Goal: Information Seeking & Learning: Find specific fact

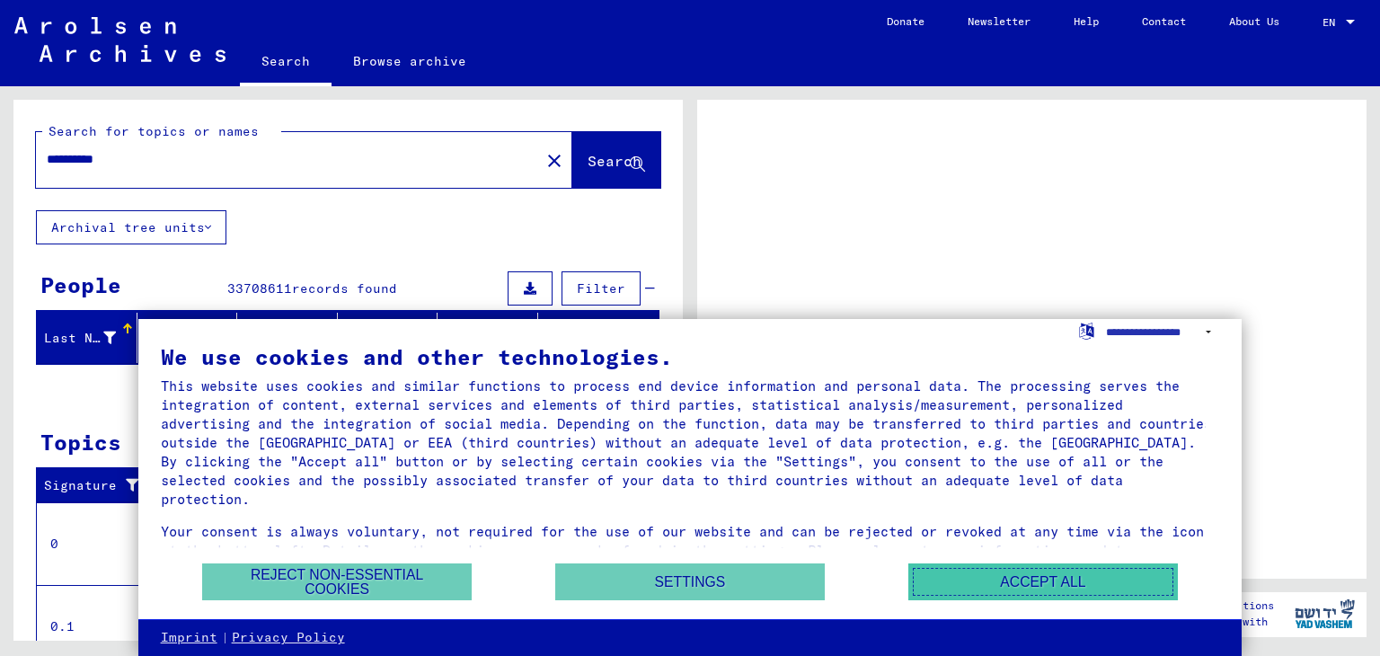
click at [1036, 585] on button "Accept all" at bounding box center [1042, 581] width 269 height 37
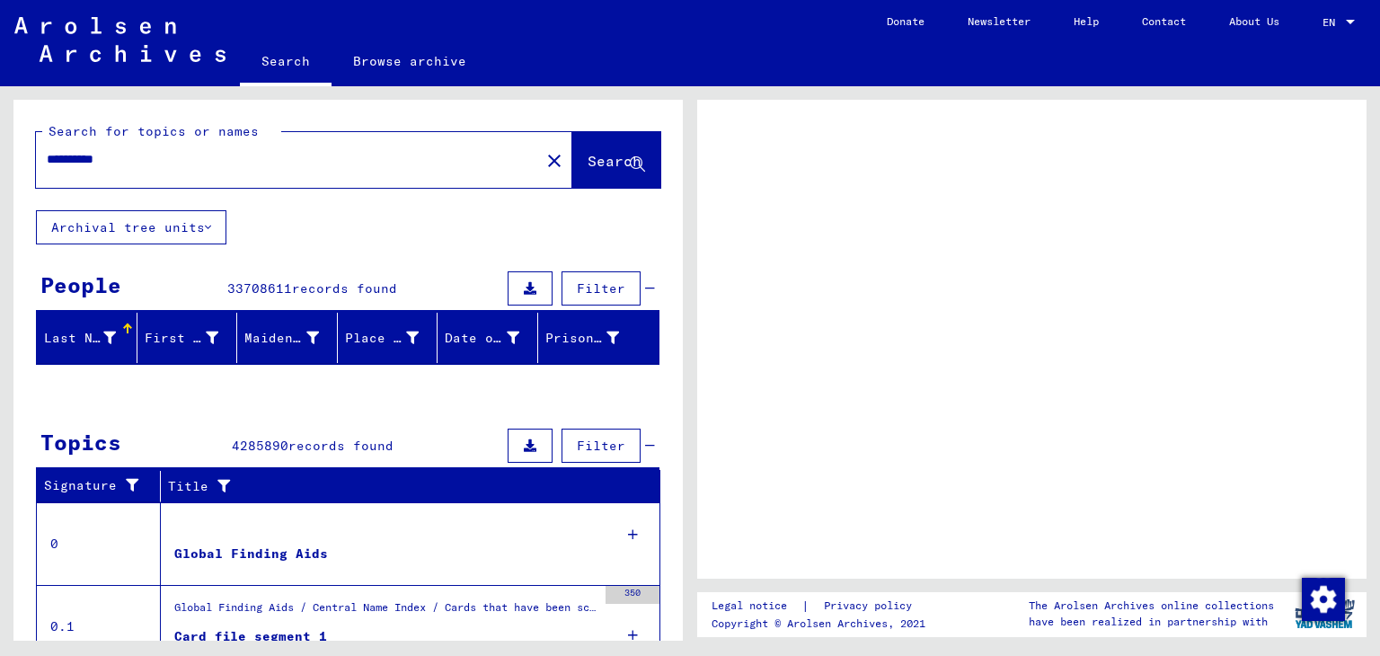
click at [572, 149] on button "Search" at bounding box center [616, 160] width 88 height 56
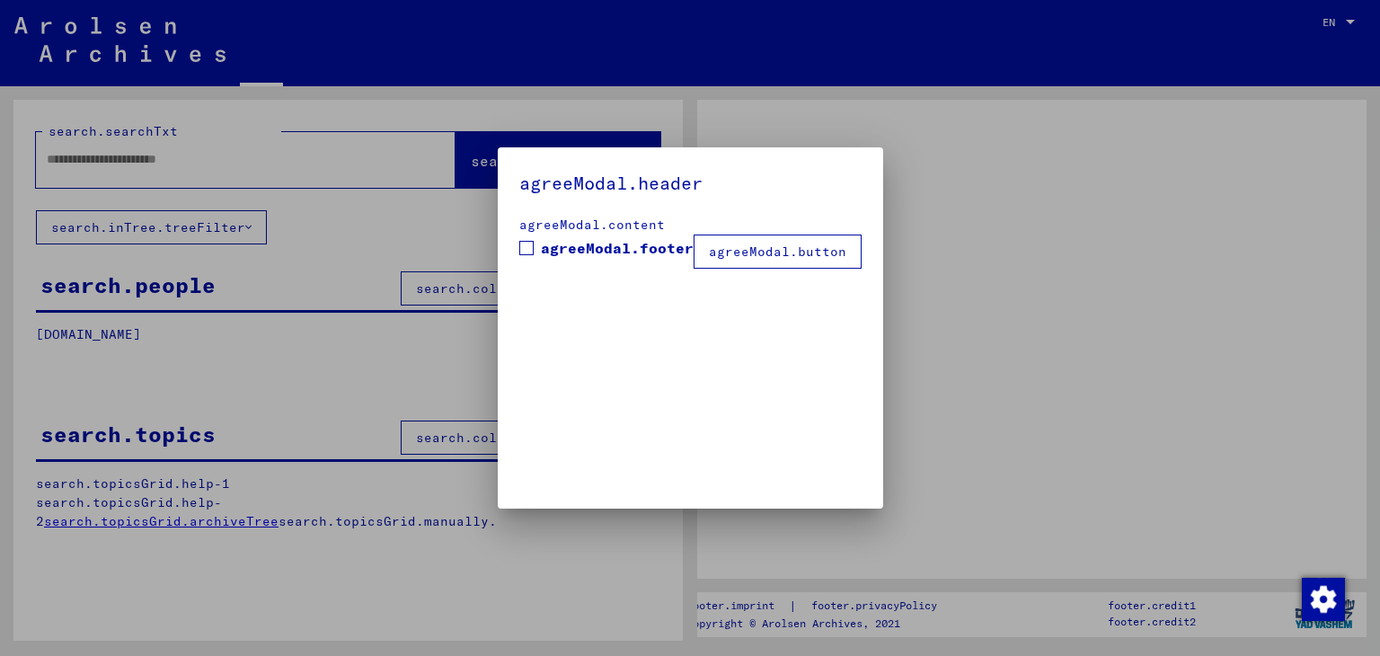
type input "**********"
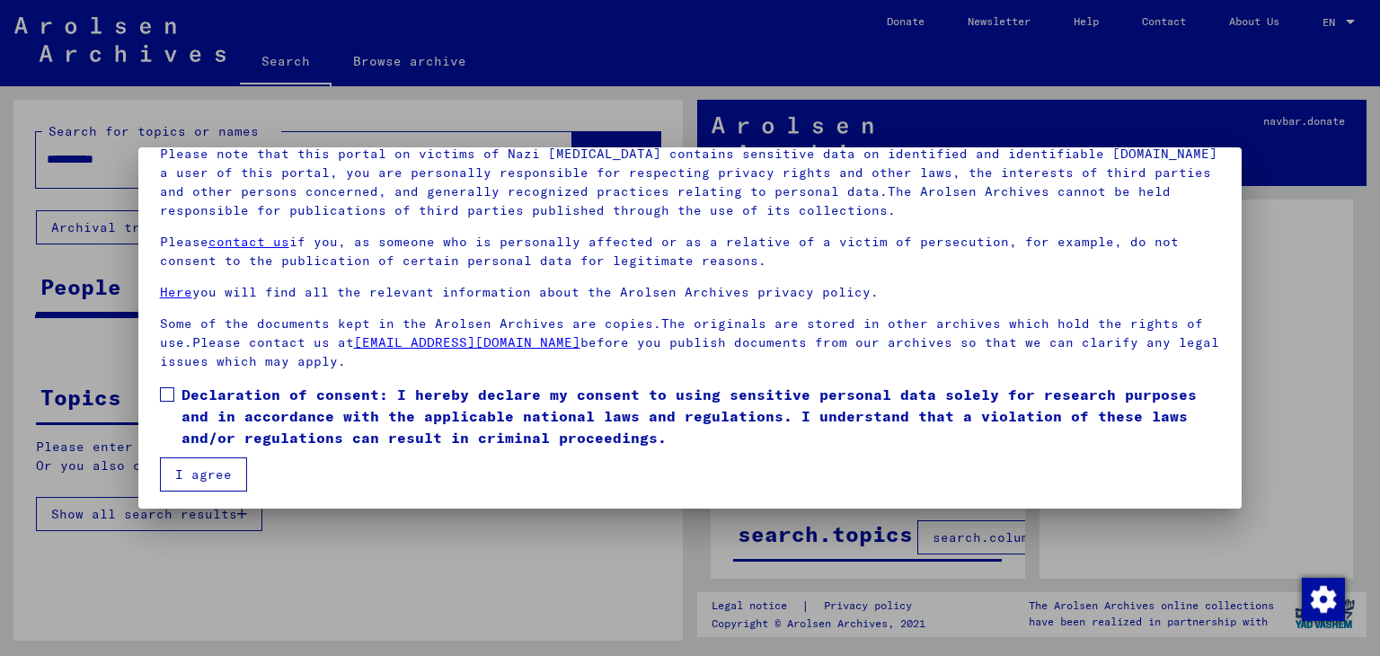
scroll to position [138, 0]
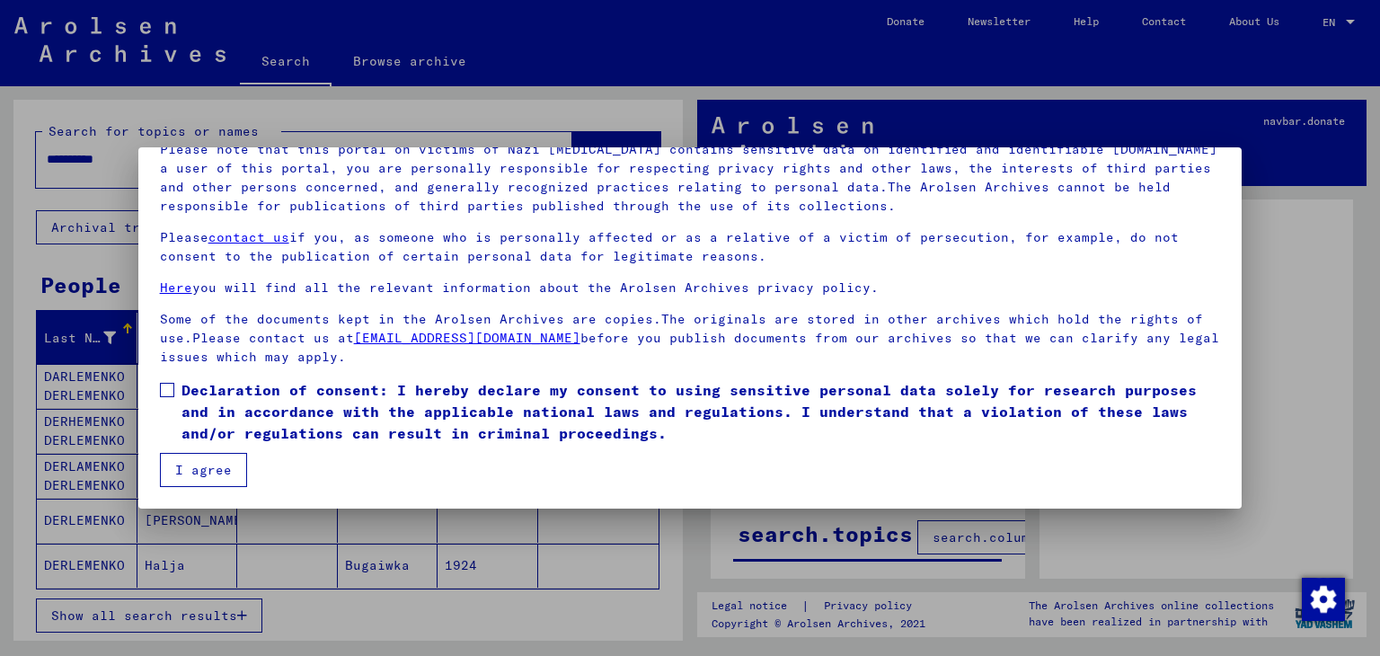
click at [207, 408] on span "Declaration of consent: I hereby declare my consent to using sensitive personal…" at bounding box center [700, 411] width 1039 height 65
click at [205, 474] on button "I agree" at bounding box center [203, 470] width 87 height 34
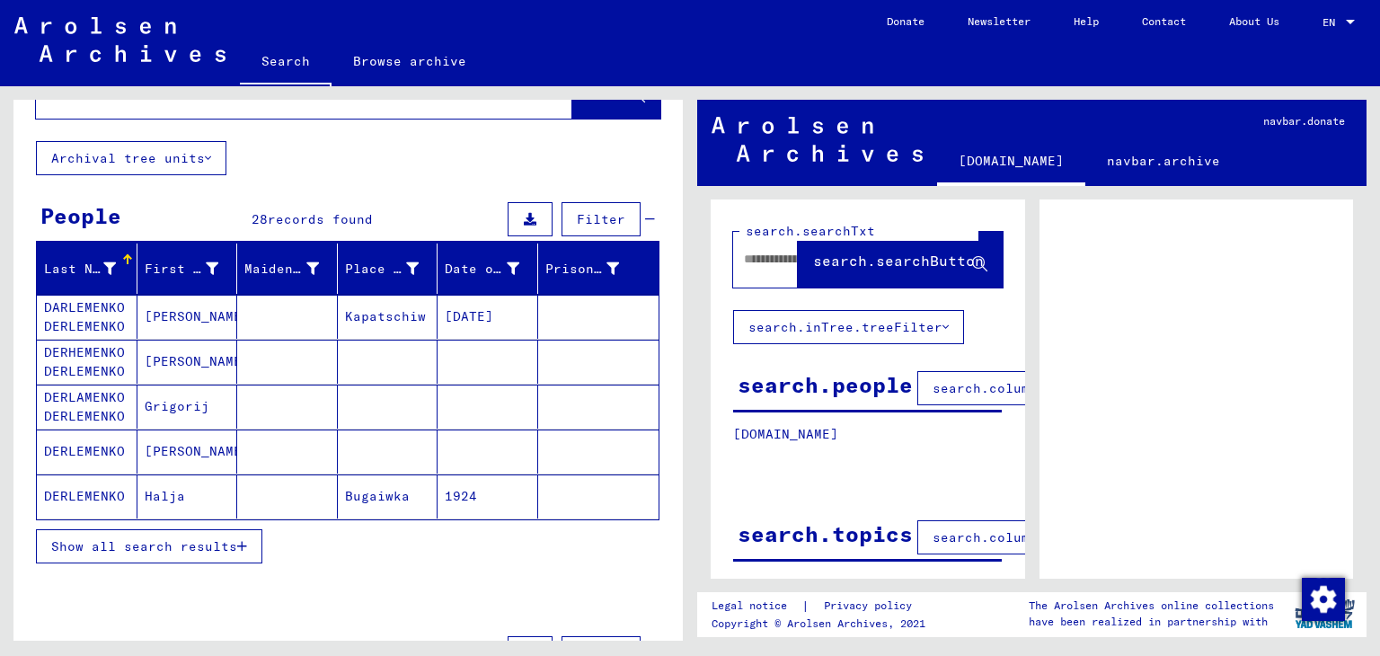
scroll to position [90, 0]
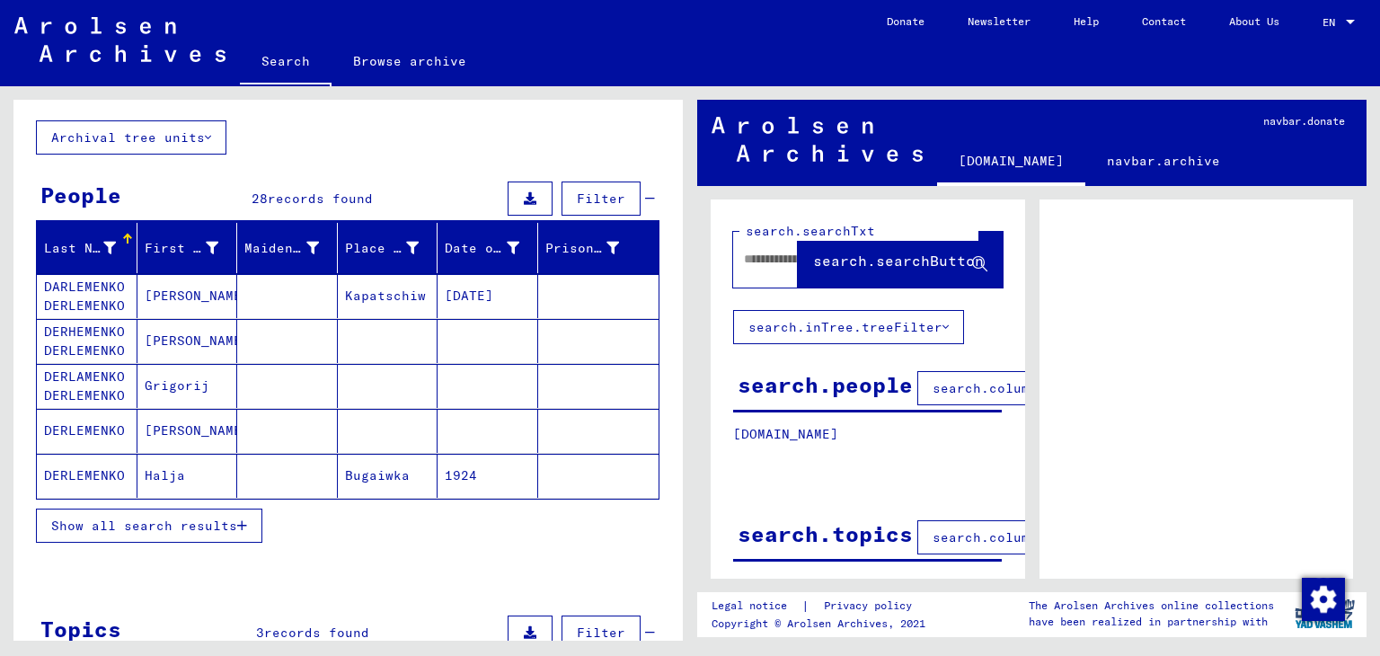
click at [101, 424] on mat-cell "DERLEMENKO" at bounding box center [87, 431] width 101 height 44
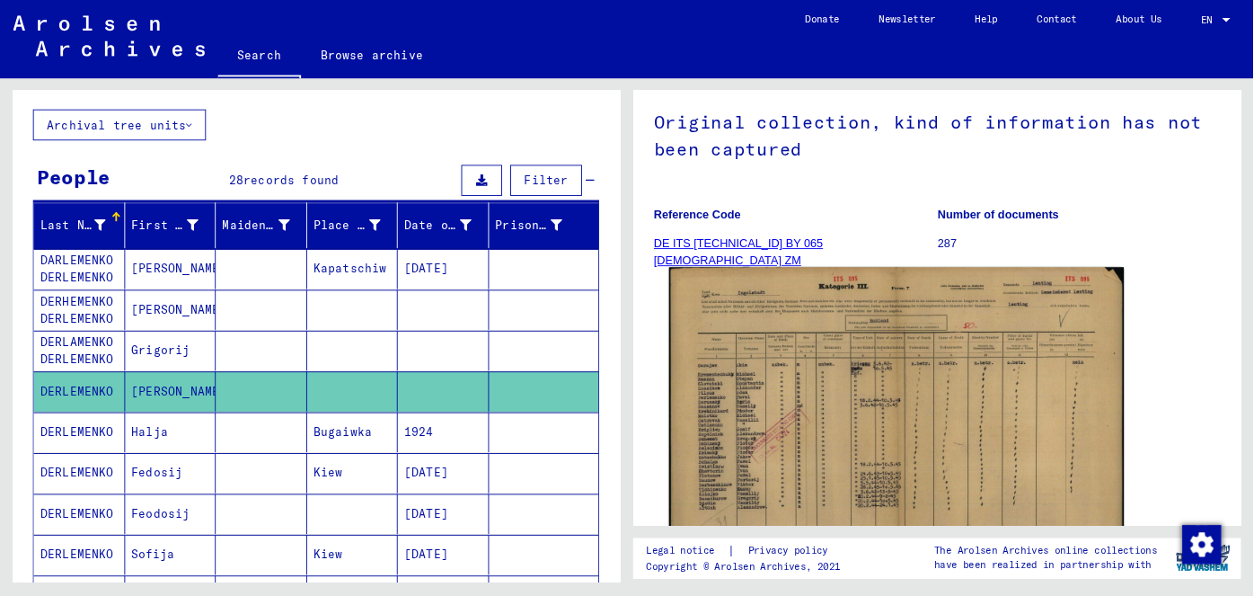
scroll to position [180, 0]
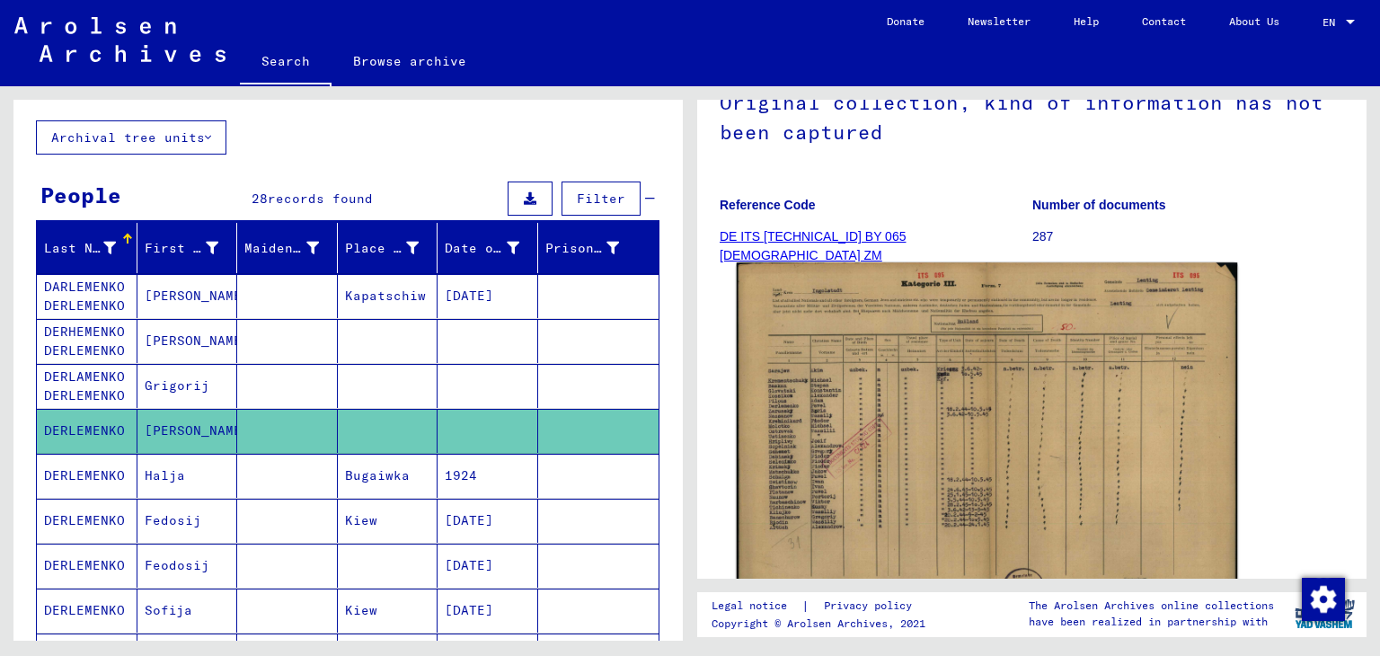
click at [918, 368] on img at bounding box center [987, 439] width 501 height 355
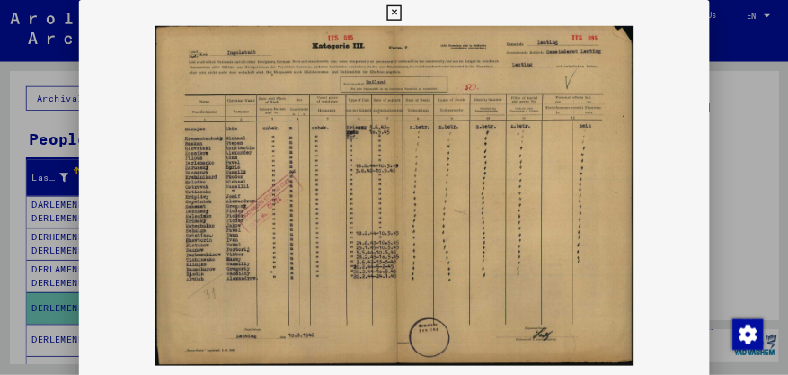
scroll to position [0, 0]
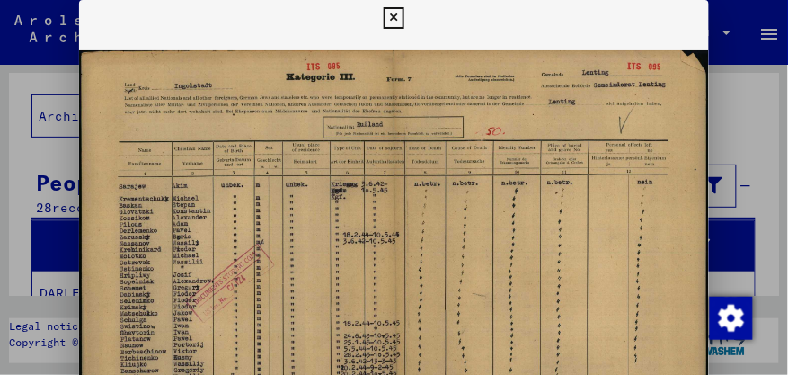
drag, startPoint x: 363, startPoint y: 202, endPoint x: 375, endPoint y: 172, distance: 32.2
click at [375, 172] on img at bounding box center [394, 274] width 631 height 476
click at [538, 84] on img at bounding box center [394, 274] width 631 height 476
click at [396, 21] on icon at bounding box center [394, 18] width 21 height 22
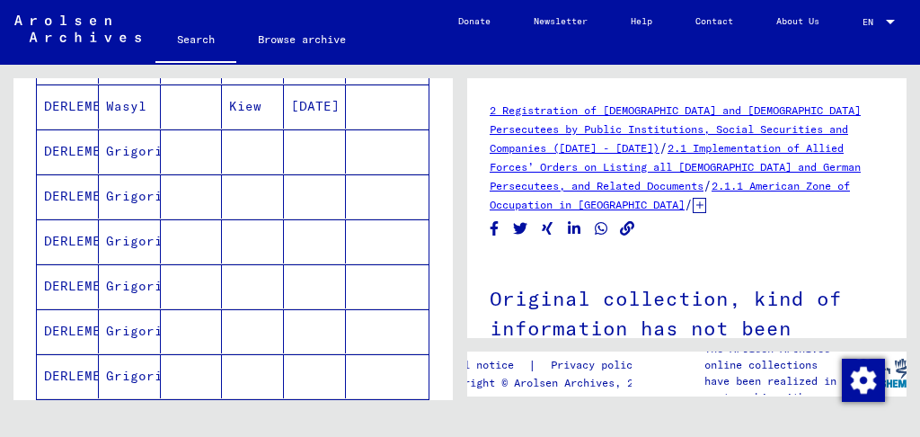
scroll to position [823, 0]
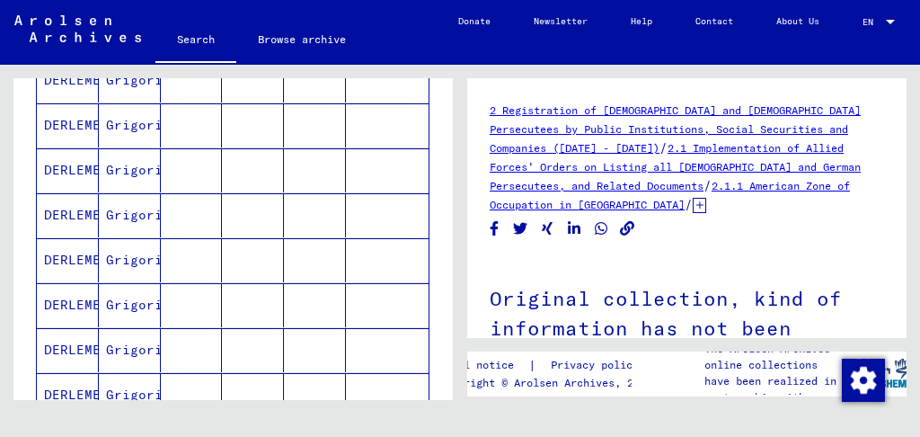
click at [59, 193] on mat-cell "DERLEMENKO" at bounding box center [68, 215] width 62 height 44
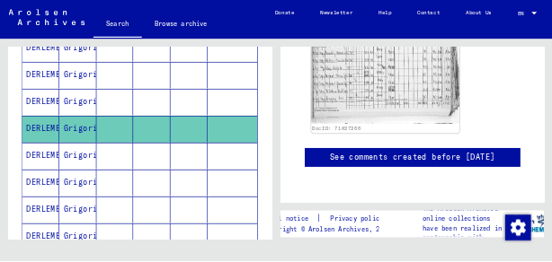
scroll to position [719, 0]
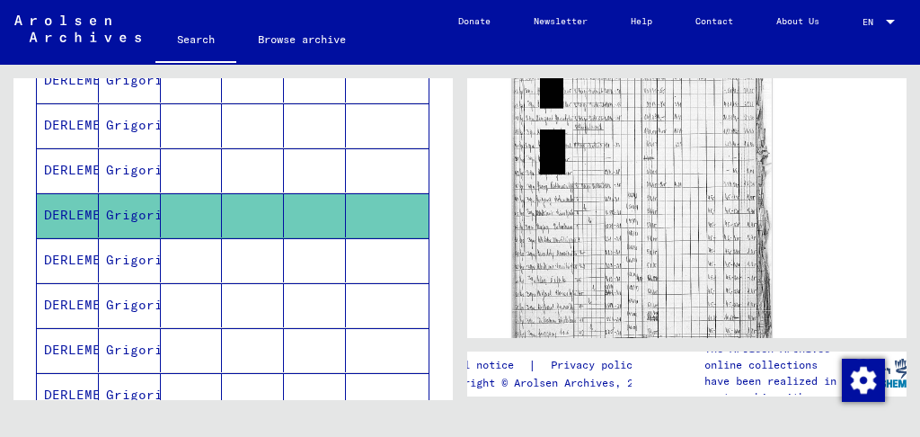
click at [600, 195] on img at bounding box center [642, 198] width 260 height 358
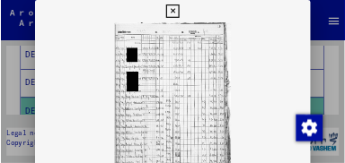
scroll to position [879, 0]
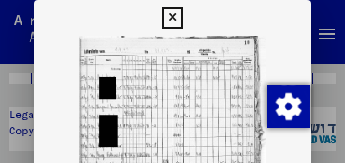
drag, startPoint x: 159, startPoint y: 90, endPoint x: 159, endPoint y: 67, distance: 22.5
click at [159, 67] on img at bounding box center [172, 164] width 276 height 257
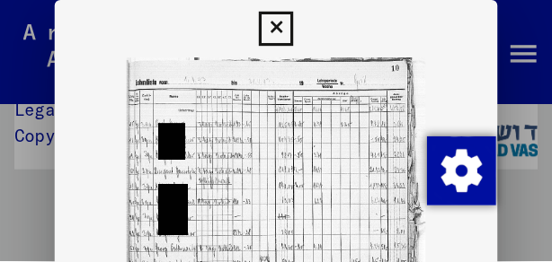
scroll to position [47, 0]
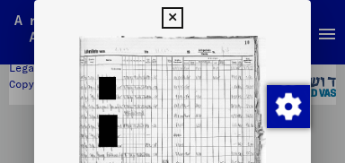
click at [226, 67] on img at bounding box center [172, 164] width 276 height 257
click at [171, 17] on icon at bounding box center [172, 18] width 21 height 22
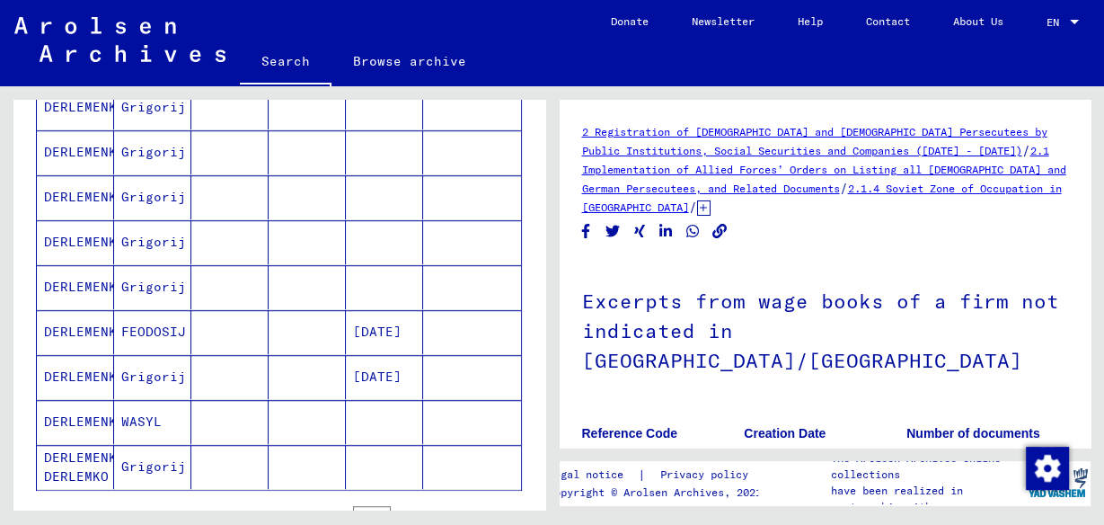
scroll to position [1012, 0]
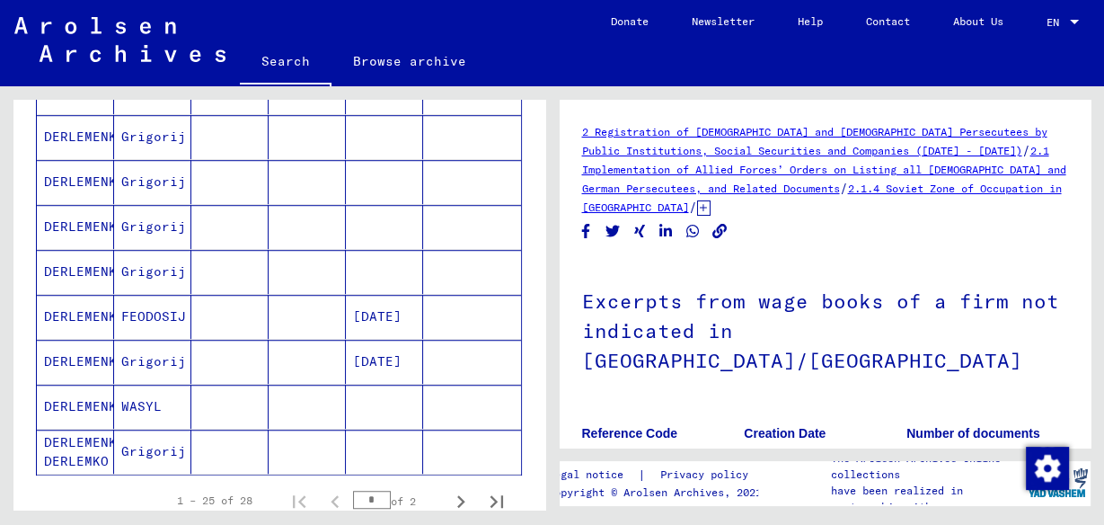
click at [95, 304] on mat-cell "DERLEMENKO" at bounding box center [75, 317] width 77 height 44
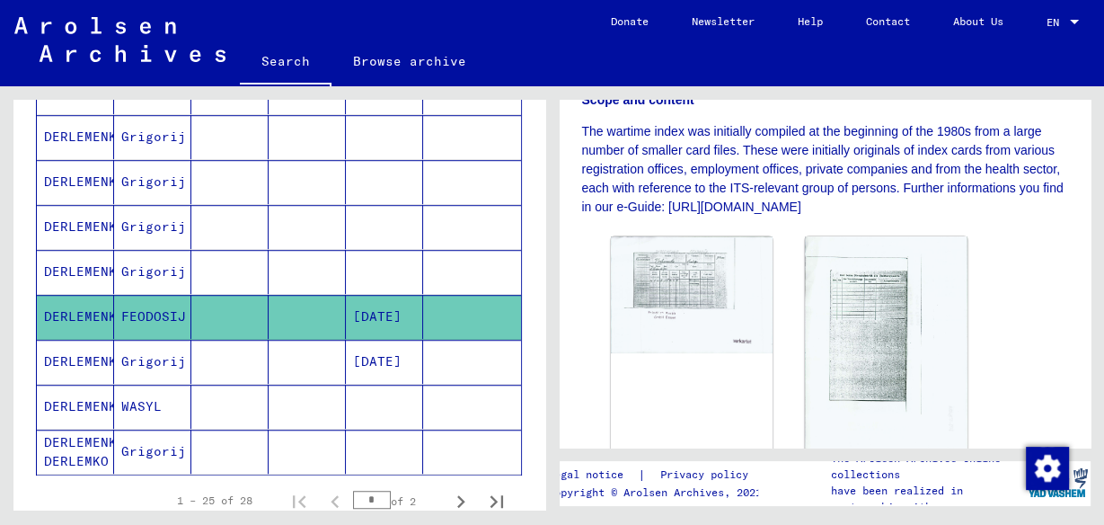
scroll to position [431, 0]
